Goal: Find specific page/section: Find specific page/section

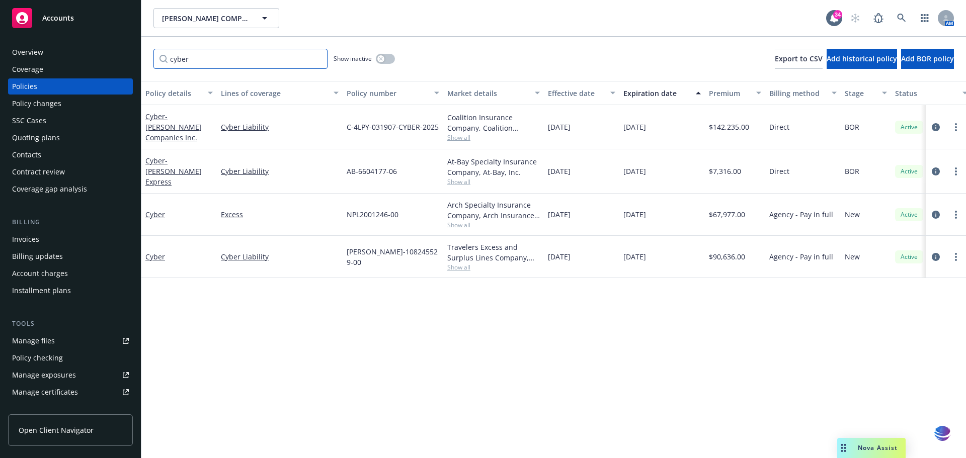
click at [317, 61] on input "cyber" at bounding box center [240, 59] width 174 height 20
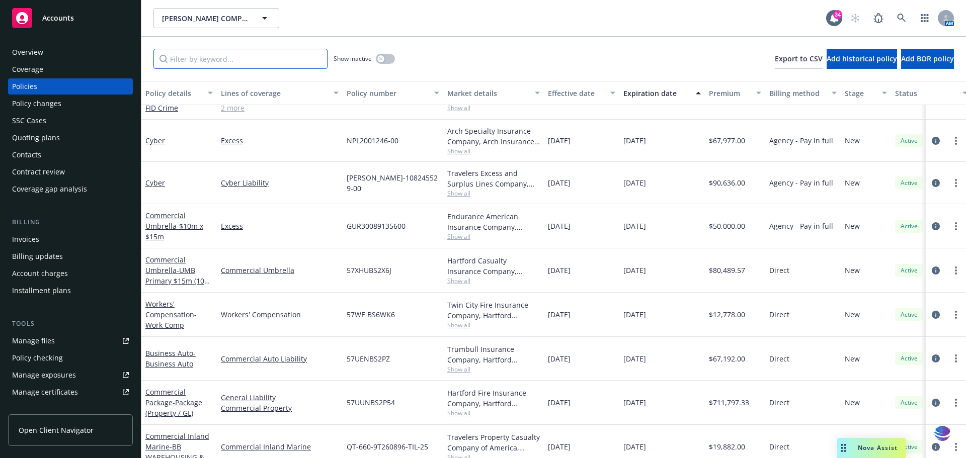
scroll to position [879, 0]
click at [152, 394] on link "Commercial Package - Package (Property / GL)" at bounding box center [173, 402] width 57 height 31
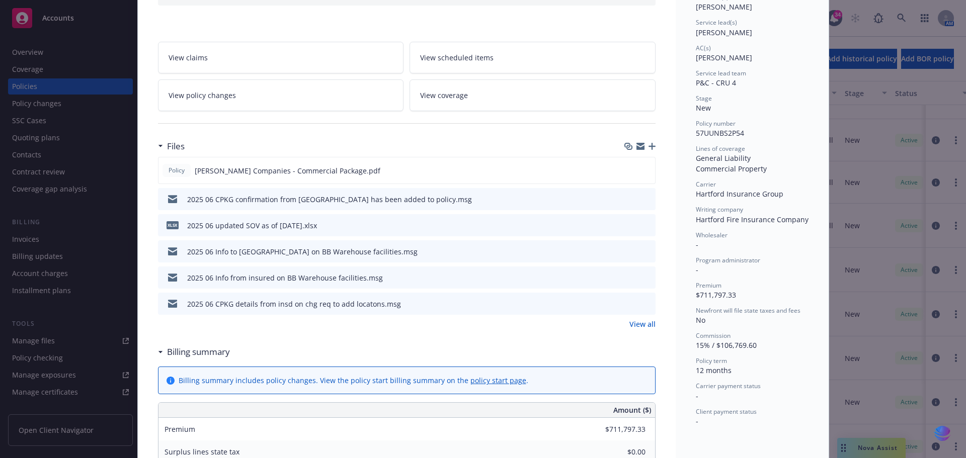
scroll to position [142, 0]
click at [638, 324] on link "View all" at bounding box center [642, 321] width 26 height 11
